Goal: Task Accomplishment & Management: Complete application form

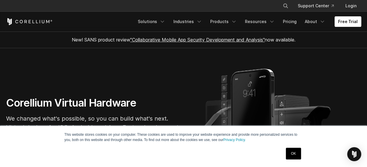
click at [351, 22] on link "Free Trial" at bounding box center [348, 21] width 27 height 11
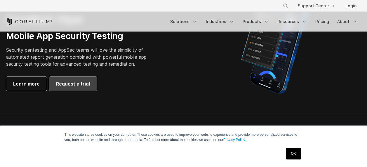
click at [84, 84] on span "Request a trial" at bounding box center [73, 83] width 34 height 7
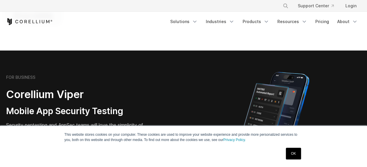
scroll to position [29, 0]
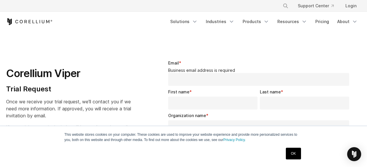
select select "**"
